Goal: Information Seeking & Learning: Find specific page/section

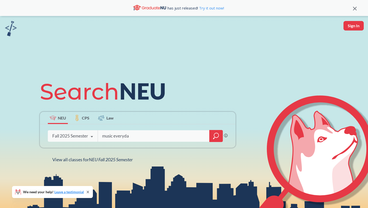
type input "music everyday"
type input "computer systems"
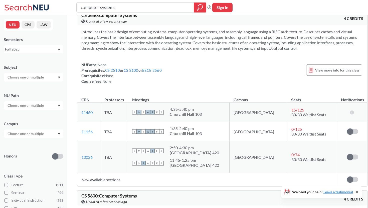
scroll to position [12, 0]
type input "c"
type input "building"
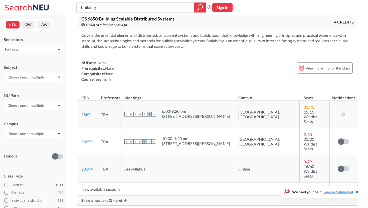
scroll to position [376, 0]
click at [114, 195] on div "Show all sections (2 more)" at bounding box center [217, 200] width 280 height 10
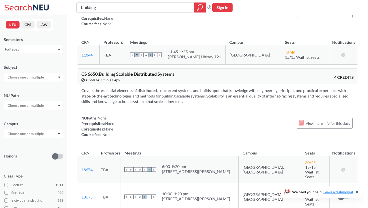
scroll to position [319, 0]
